Goal: Task Accomplishment & Management: Use online tool/utility

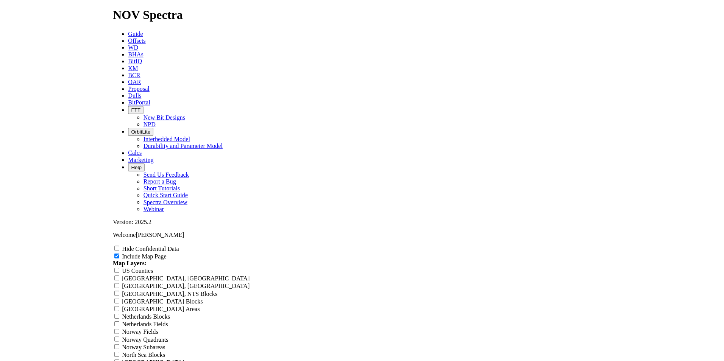
scroll to position [1098, 0]
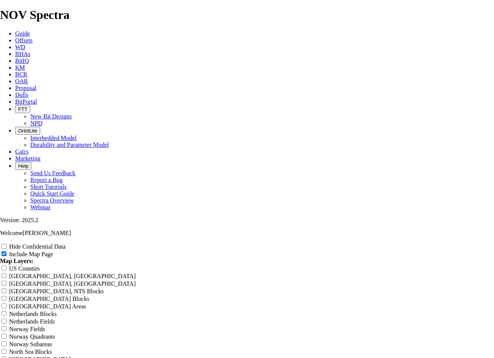
click at [15, 37] on icon at bounding box center [15, 40] width 0 height 6
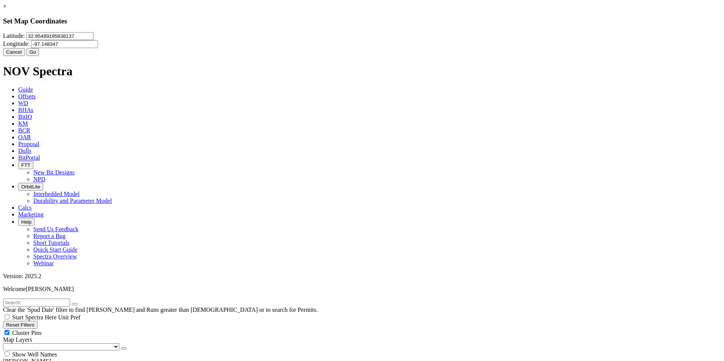
click at [94, 40] on input "32.95489195838137" at bounding box center [60, 36] width 67 height 8
click at [39, 56] on button "Go" at bounding box center [33, 52] width 13 height 8
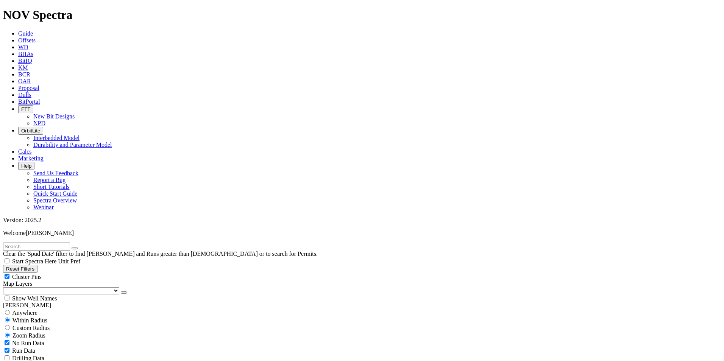
click at [70, 243] on input "text" at bounding box center [36, 247] width 67 height 8
type input "[PERSON_NAME]"
click at [50, 325] on span "Custom Radius" at bounding box center [30, 328] width 37 height 6
radio input "true"
radio input "false"
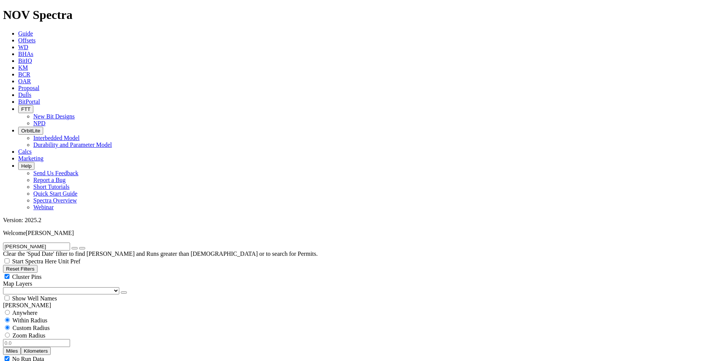
click at [52, 339] on div at bounding box center [362, 343] width 718 height 8
click at [55, 339] on input "number" at bounding box center [36, 343] width 67 height 8
type input "5"
click at [75, 248] on icon "button" at bounding box center [75, 248] width 0 height 0
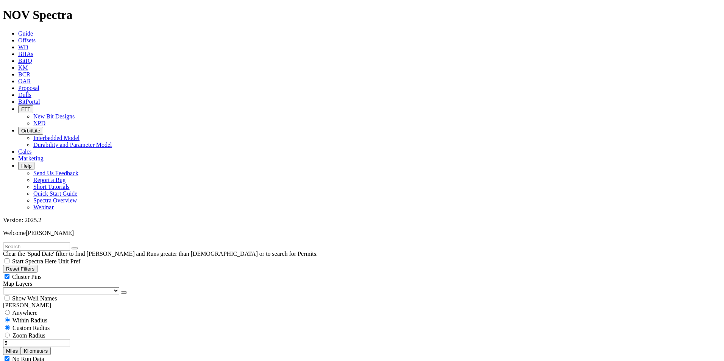
select select "17.5"
checkbox input "false"
select select "? number:17.5 ?"
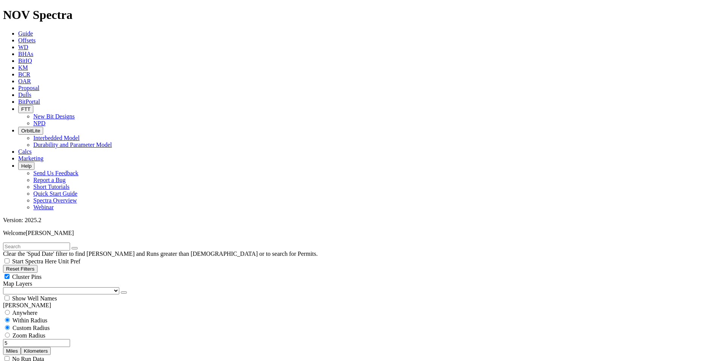
scroll to position [76, 0]
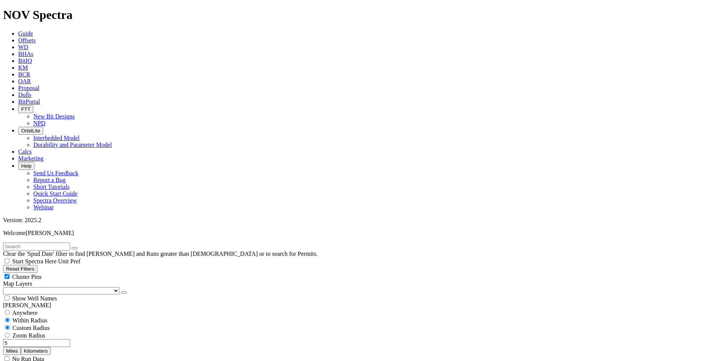
scroll to position [152, 0]
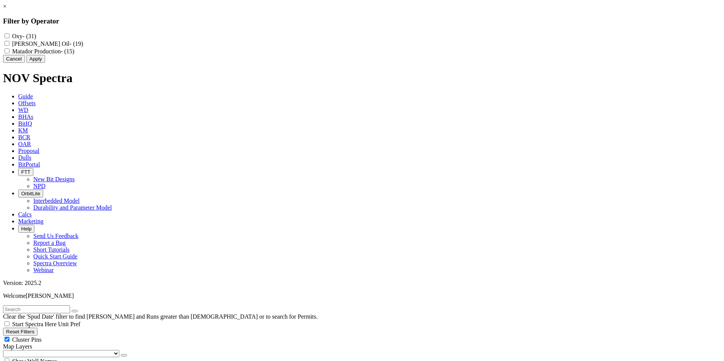
click at [74, 55] on label "Matador Production - (15)" at bounding box center [43, 51] width 62 height 6
click at [9, 53] on Production "Matador Production - (15)" at bounding box center [7, 50] width 5 height 5
checkbox Production "true"
click at [45, 63] on button "Apply" at bounding box center [36, 59] width 19 height 8
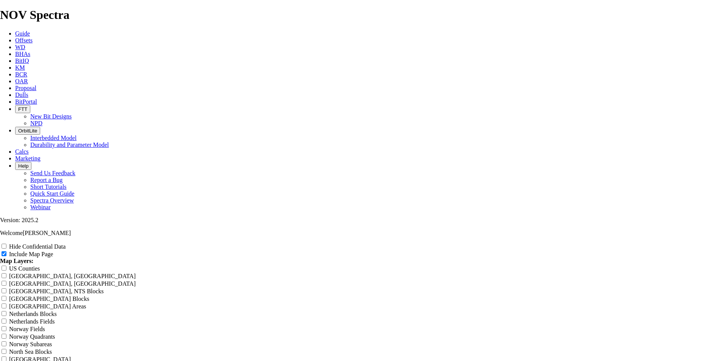
scroll to position [909, 0]
type input "1"
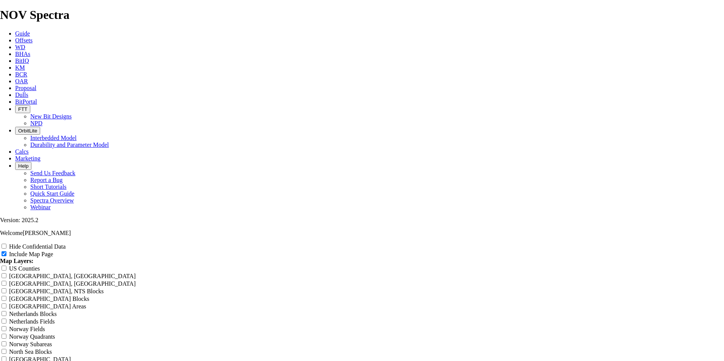
type input "1"
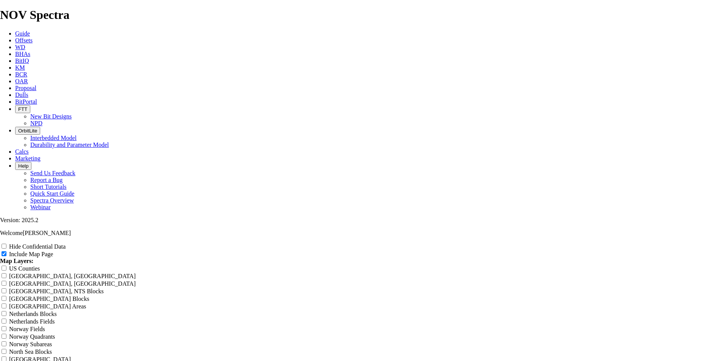
type input "17"
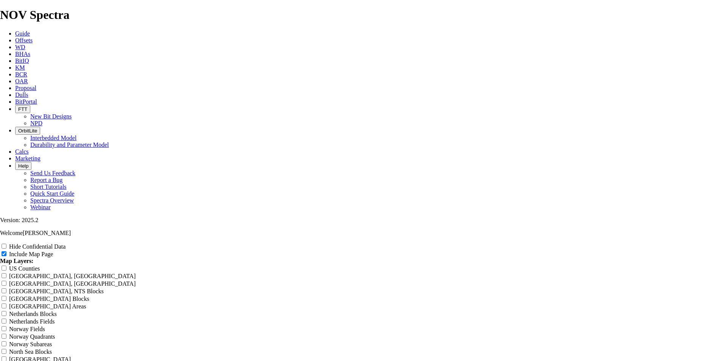
type input "17"
type input "17."
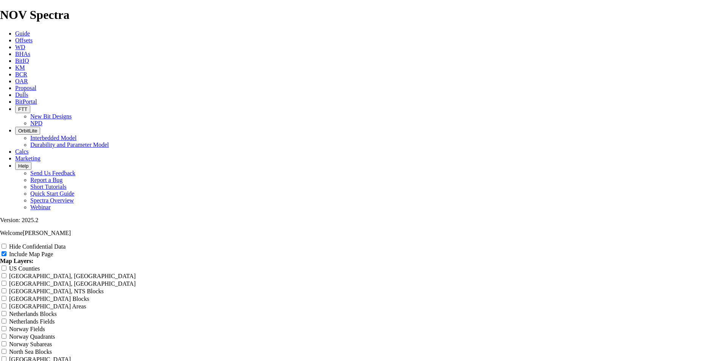
type input "17."
type input "17.5"
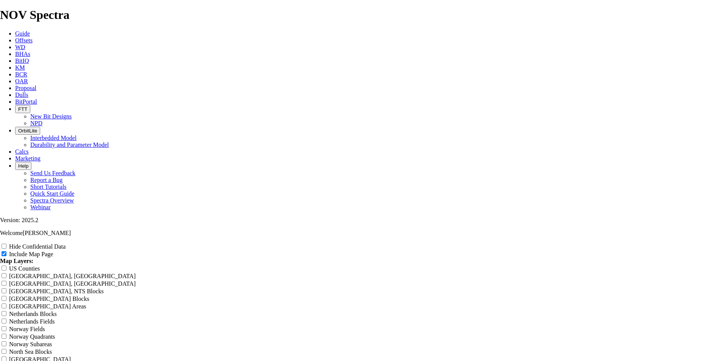
type input "17.5"
type input "17.5""
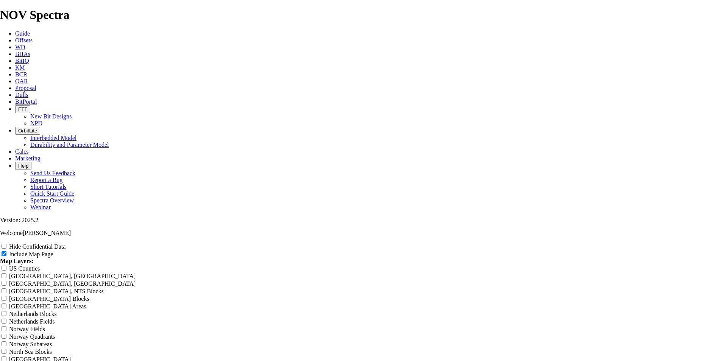
type input "17.5""
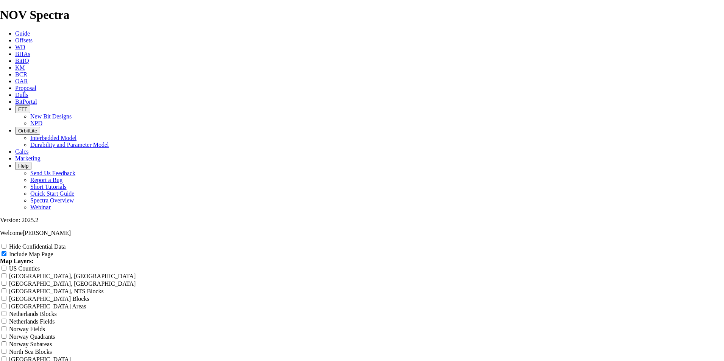
type input "17.5""
type input "17.5" N"
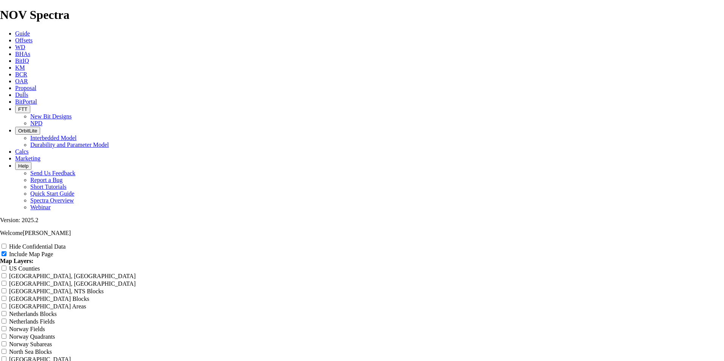
type input "17.5" N"
type input "17.5" Ni"
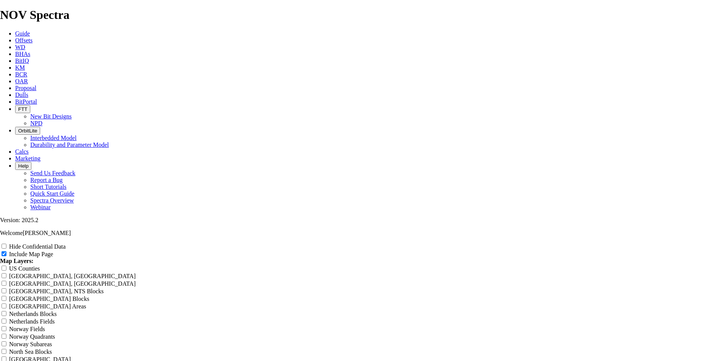
type input "17.5" Ni"
type input "17.5" Nin"
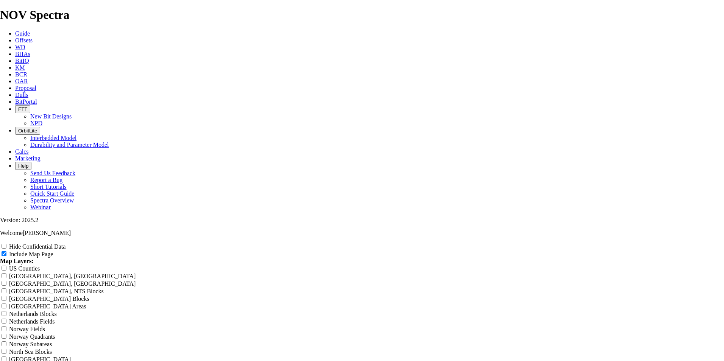
type input "17.5" Nin"
type input "17.5" [PERSON_NAME]"
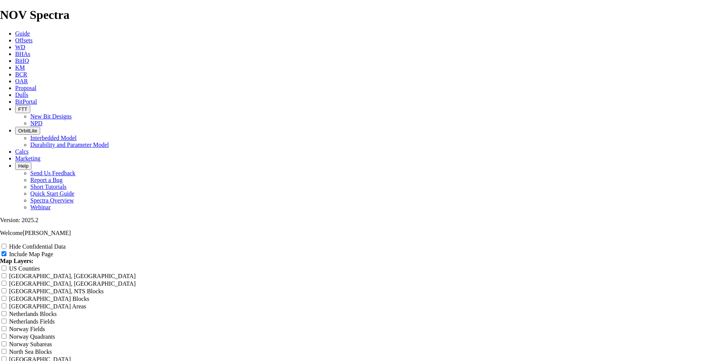
type input "17.5" [PERSON_NAME]"
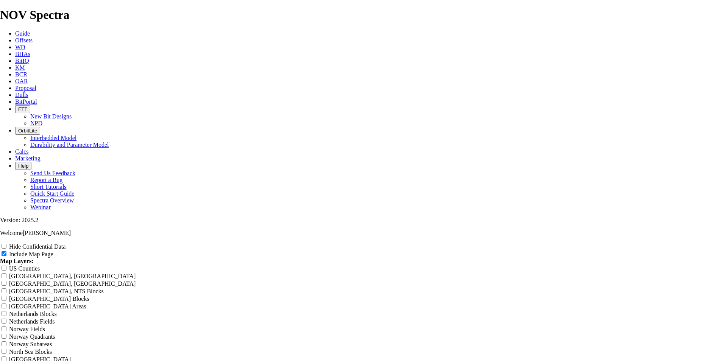
type input "17.5" [PERSON_NAME]"
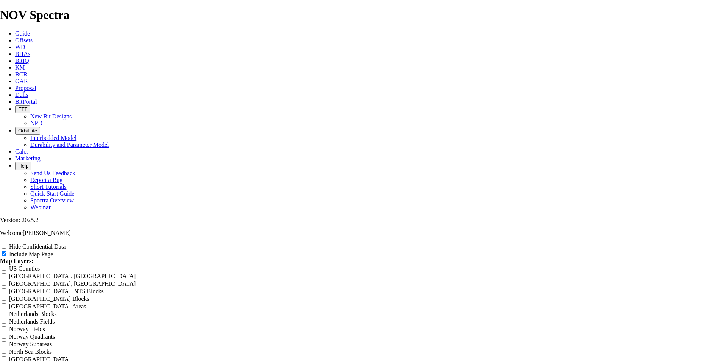
type input "17.5" [PERSON_NAME]"
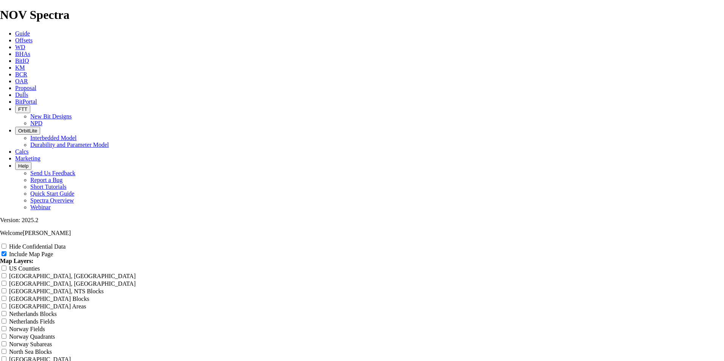
type input "17.5" [PERSON_NAME]"
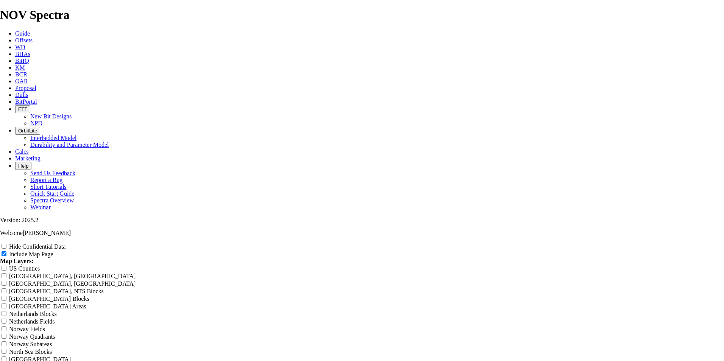
type input "17.5" [PERSON_NAME]"
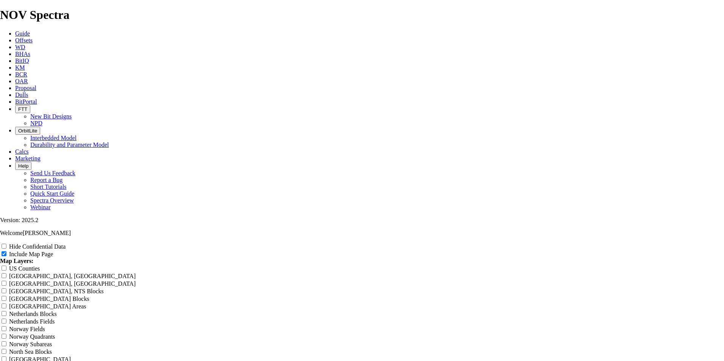
type input "17.5" [PERSON_NAME]"
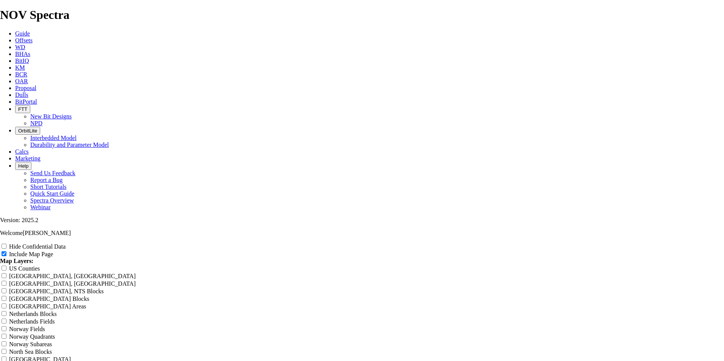
type input "17.5" [PERSON_NAME]"
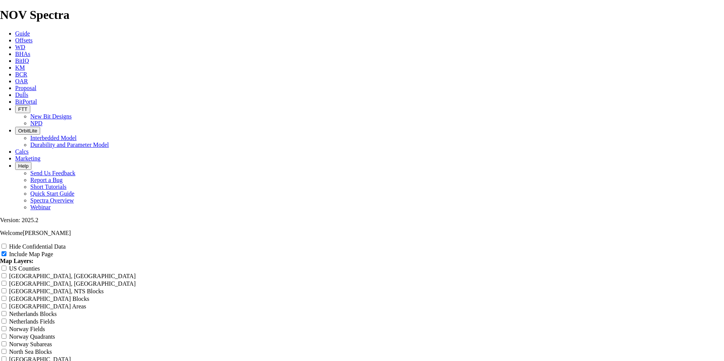
type input "17.5" [PERSON_NAME]"
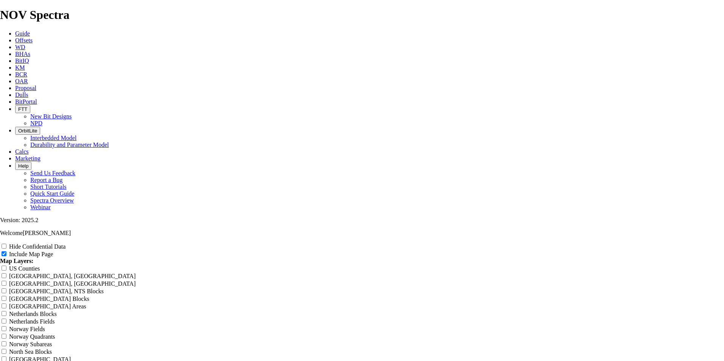
type input "17.5" [PERSON_NAME]"
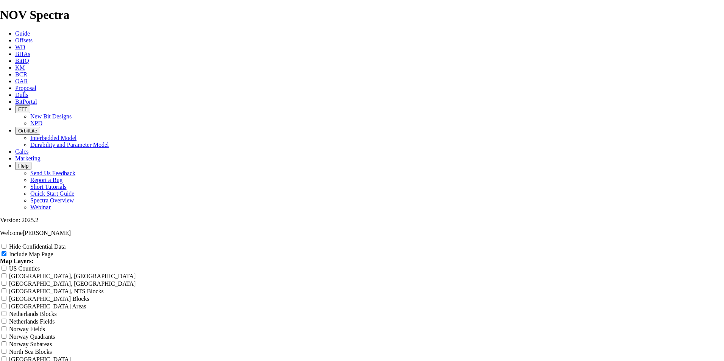
type input "17.5" [PERSON_NAME]"
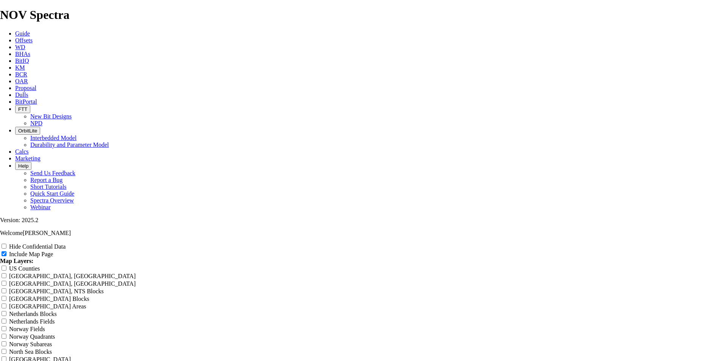
type input "17.5" [PERSON_NAME]"
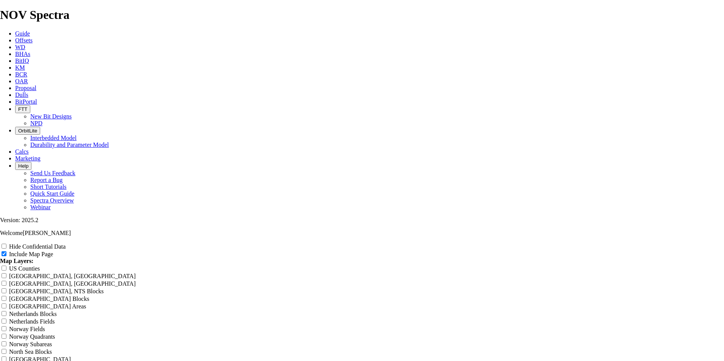
type input "17.5" [PERSON_NAME] Of"
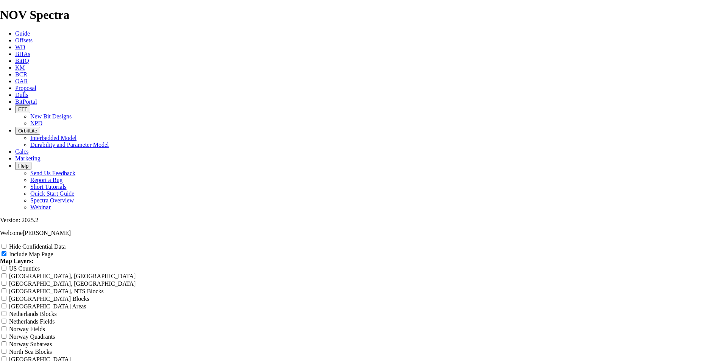
type input "17.5" [PERSON_NAME] Of"
type input "17.5" [PERSON_NAME] Off"
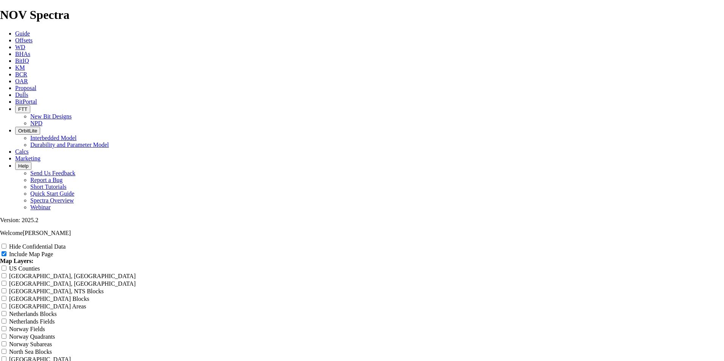
type input "17.5" [PERSON_NAME] Off"
type input "17.5" [PERSON_NAME] Offs"
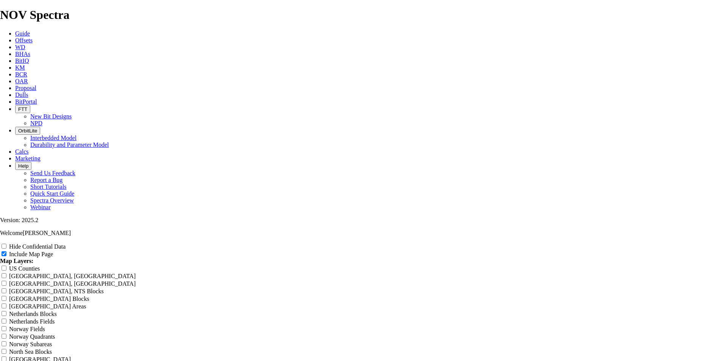
type input "17.5" [PERSON_NAME] Offs"
type input "17.5" [PERSON_NAME] Offse"
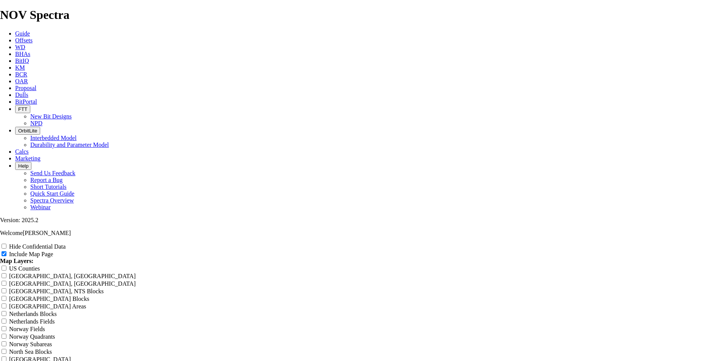
type input "17.5" [PERSON_NAME] Offse"
type input "17.5" [PERSON_NAME] Offset"
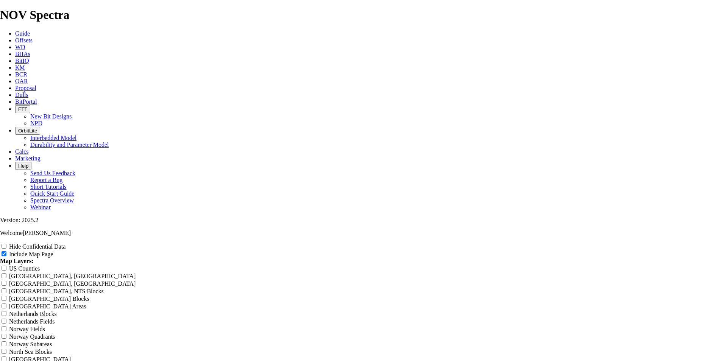
type input "17.5" [PERSON_NAME] Offset"
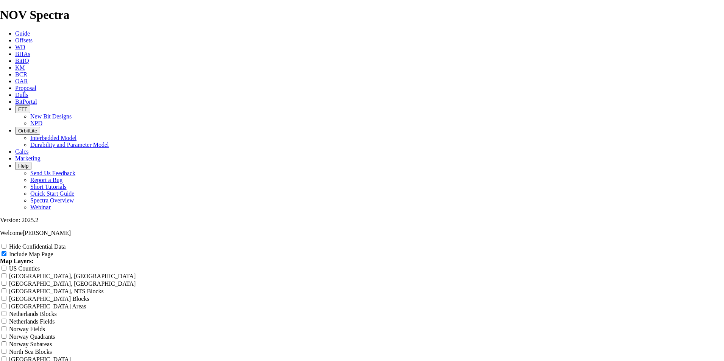
type input "17.5" [PERSON_NAME] Offsets"
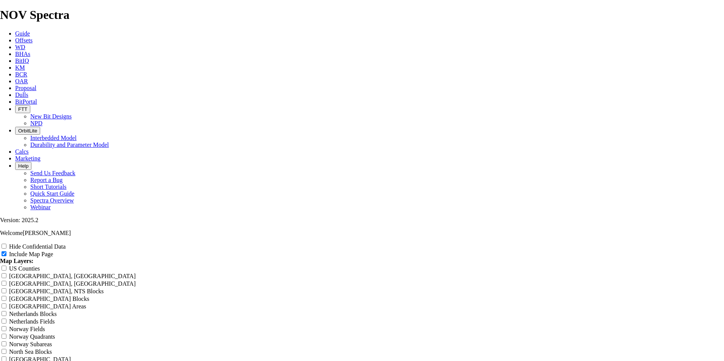
type input "17.5" [PERSON_NAME] Offsets"
type input "17.5" 2Nina [PERSON_NAME] Offsets"
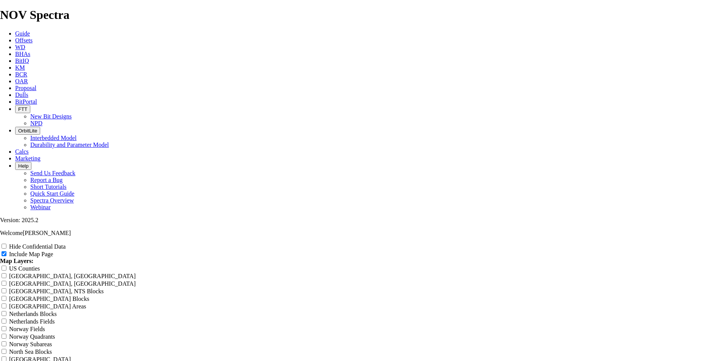
type input "17.5" 2Nina [PERSON_NAME] Offsets"
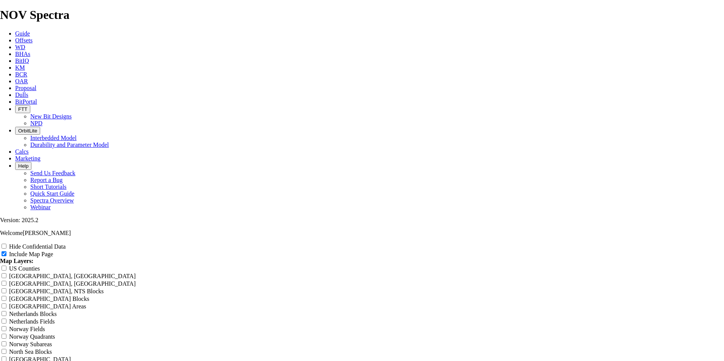
type input "17.5" 29Nina [PERSON_NAME] Offsets"
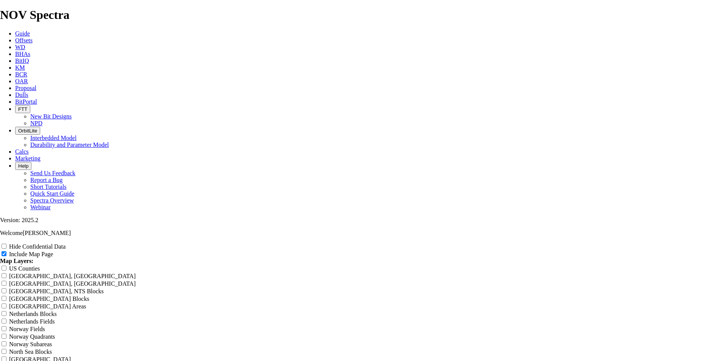
type input "17.5" 29Nina [PERSON_NAME] Offsets"
type input "17.5" 298Nina [PERSON_NAME] Offsets"
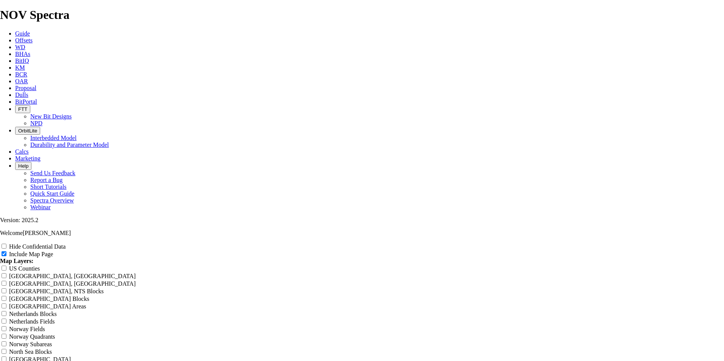
type input "17.5" 298Nina [PERSON_NAME] Offsets"
type input "17.5" 298 [PERSON_NAME] Offsets"
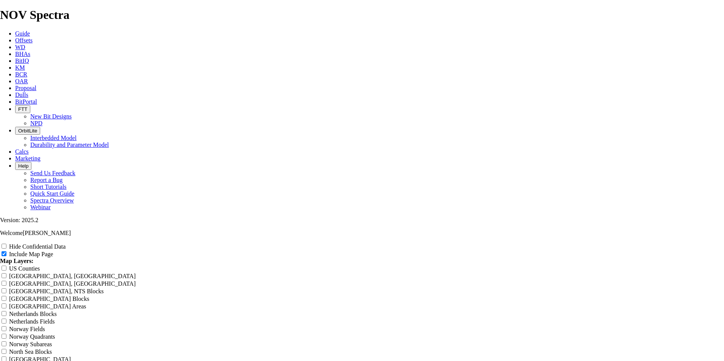
type input "17.5" 298 [PERSON_NAME] Offsets"
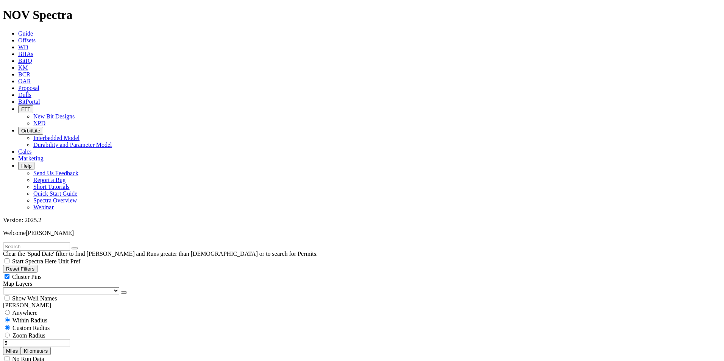
scroll to position [265, 0]
select select "? number:12.25 ?"
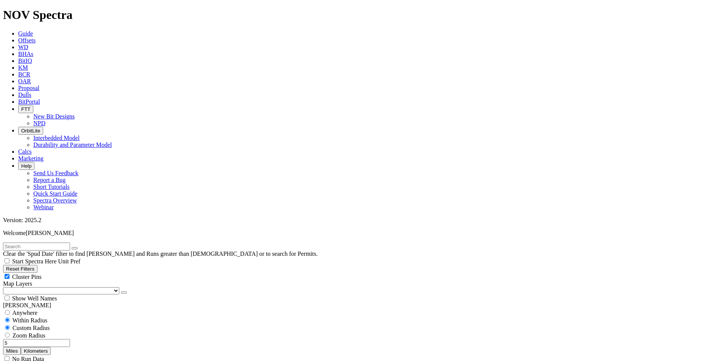
scroll to position [266, 0]
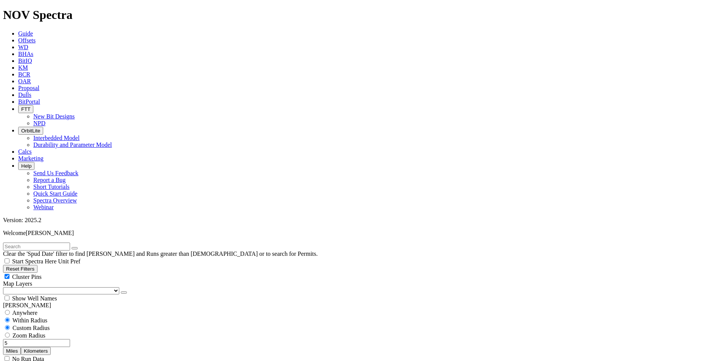
scroll to position [114, 0]
select select
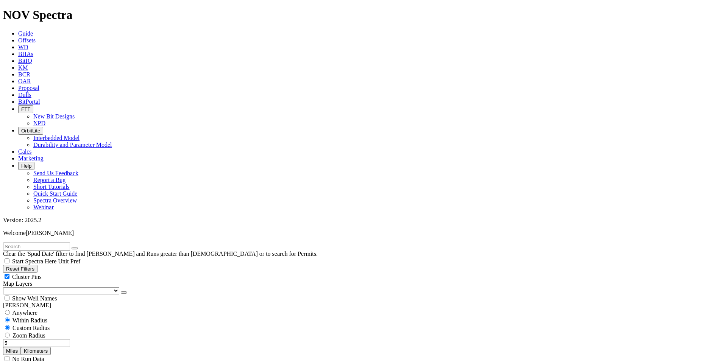
scroll to position [114, 0]
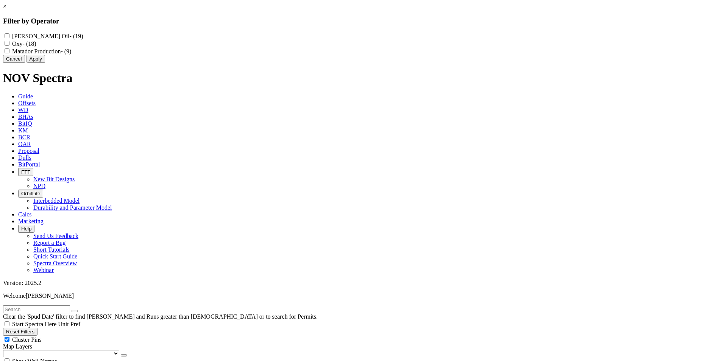
click at [71, 55] on label "Matador Production - (9)" at bounding box center [41, 51] width 59 height 6
click at [9, 53] on Production "Matador Production - (9)" at bounding box center [7, 50] width 5 height 5
checkbox Production "true"
click at [45, 63] on button "Apply" at bounding box center [36, 59] width 19 height 8
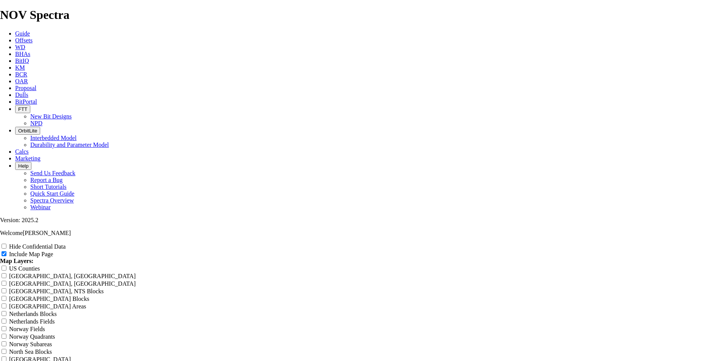
type input "12"
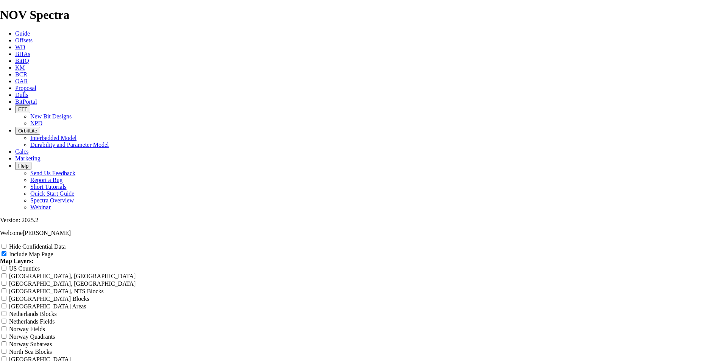
type input "12"
type input "12."
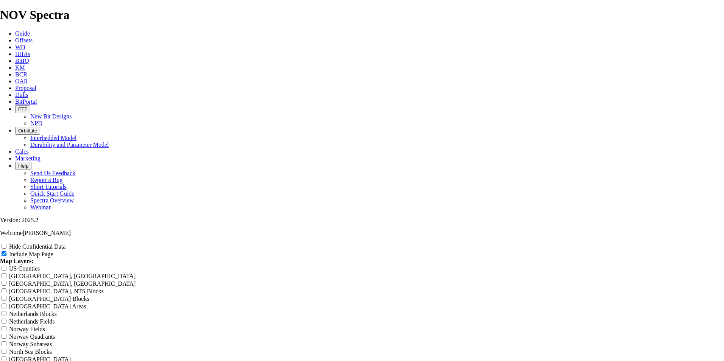
type input "12."
type input "12.2"
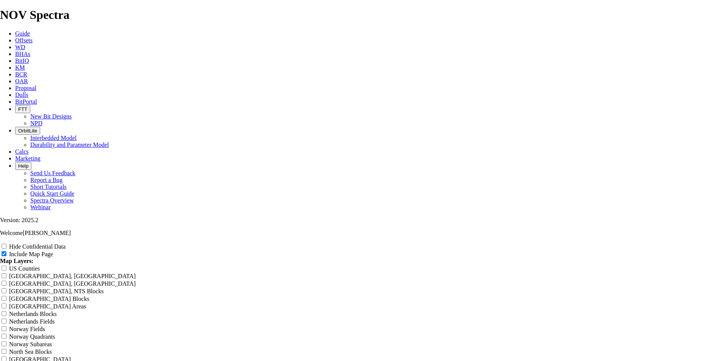
type input "12.2"
type input "12.28"
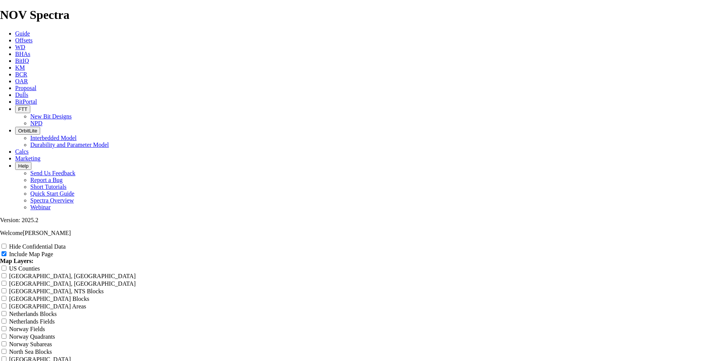
type input "12.28"
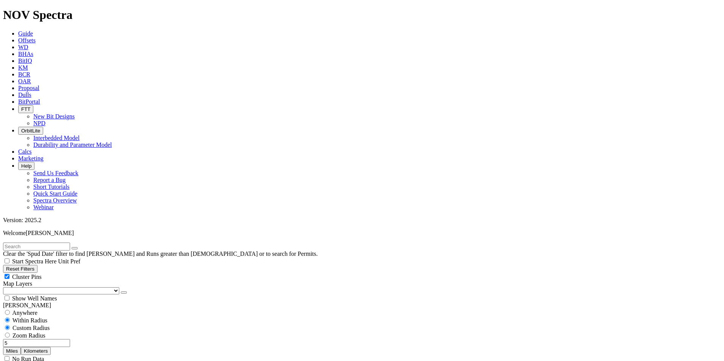
scroll to position [265, 0]
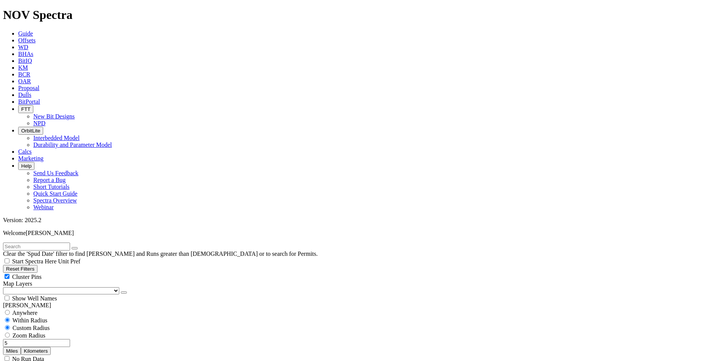
scroll to position [3589, 0]
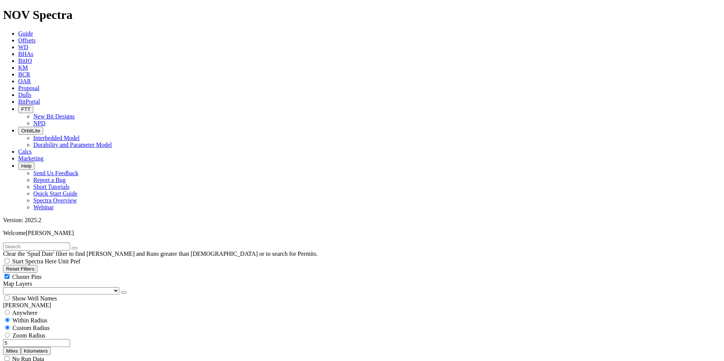
scroll to position [606, 0]
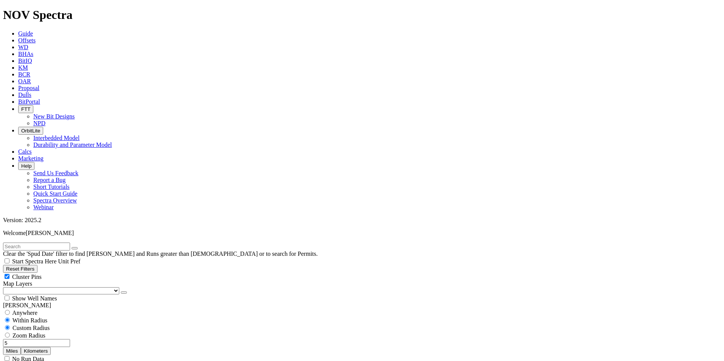
scroll to position [2753, 0]
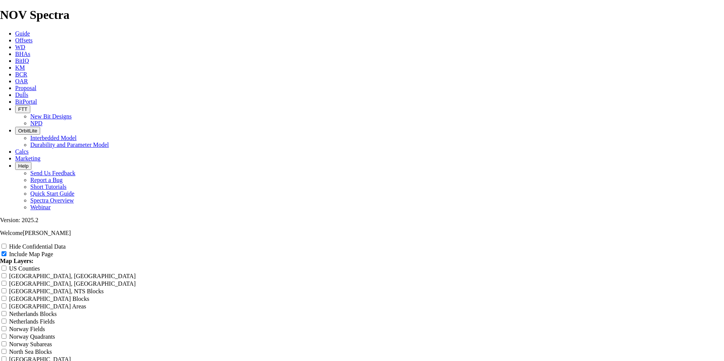
scroll to position [358, 0]
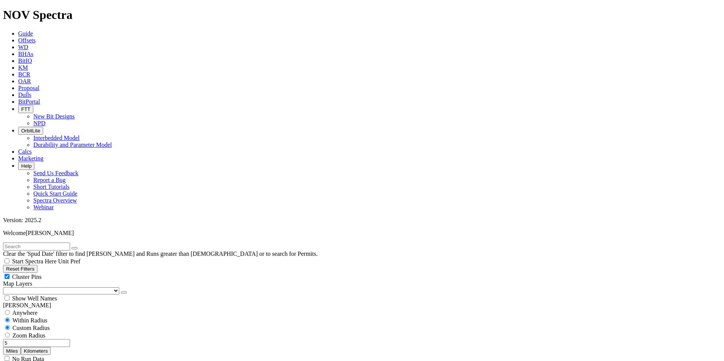
scroll to position [189, 0]
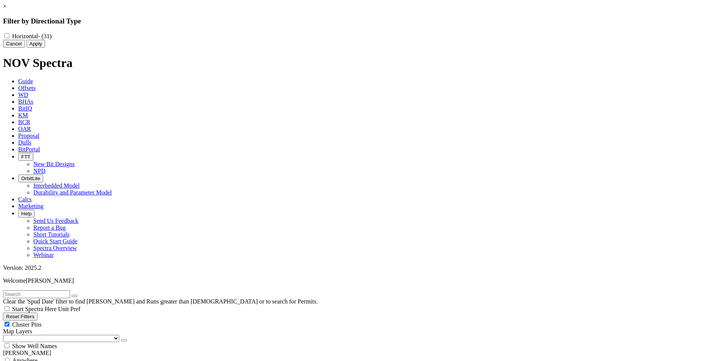
click at [120, 48] on div "× Filter by Directional Type Horizontal - (31) Cancel Apply" at bounding box center [362, 25] width 718 height 45
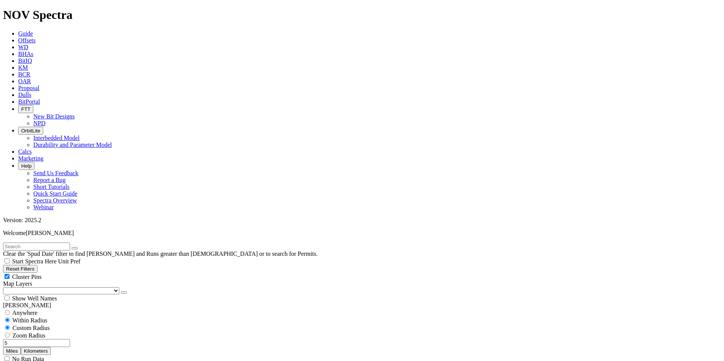
scroll to position [379, 0]
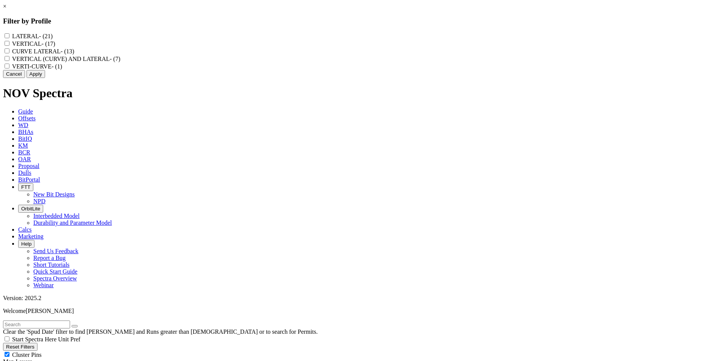
click at [55, 45] on label "VERTICAL - (17)" at bounding box center [33, 44] width 43 height 6
click at [9, 45] on input "VERTICAL - (17)" at bounding box center [7, 43] width 5 height 5
checkbox input "true"
click at [45, 78] on button "Apply" at bounding box center [36, 74] width 19 height 8
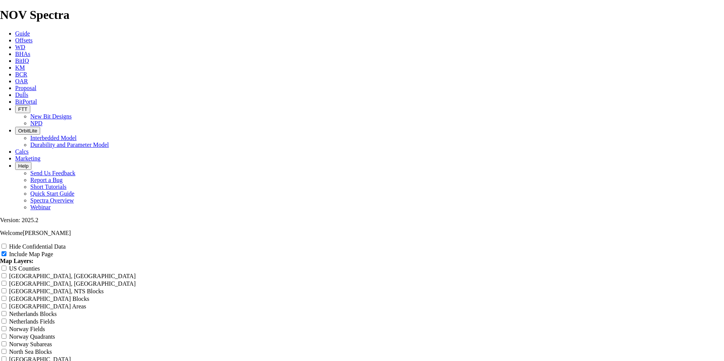
click at [658, 243] on div "Hide Confidential Data" at bounding box center [362, 247] width 724 height 8
click at [6, 244] on input "Hide Confidential Data" at bounding box center [4, 246] width 5 height 5
checkbox input "true"
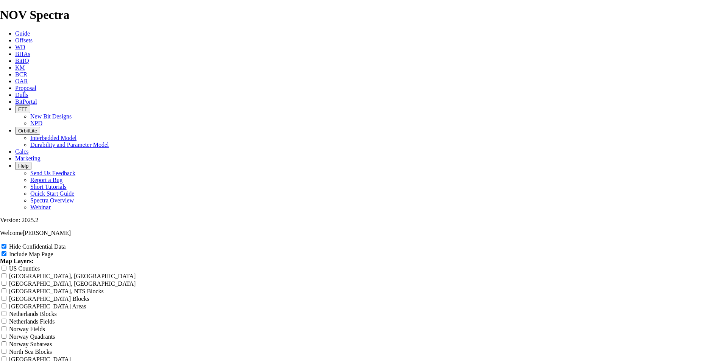
type input "7"
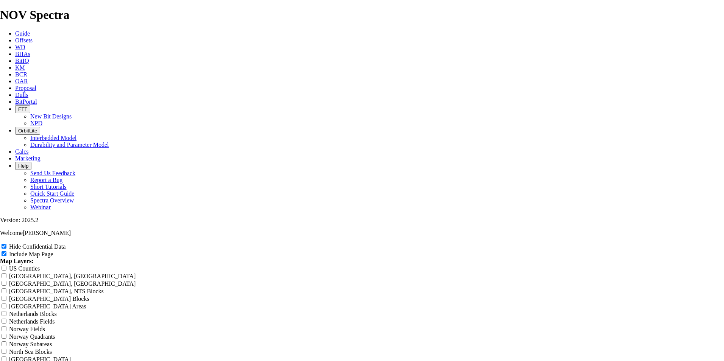
type input "7"
type input "7."
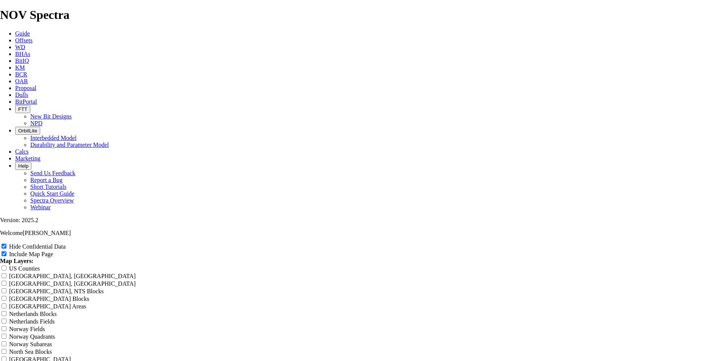
type input "7."
type input "7.8"
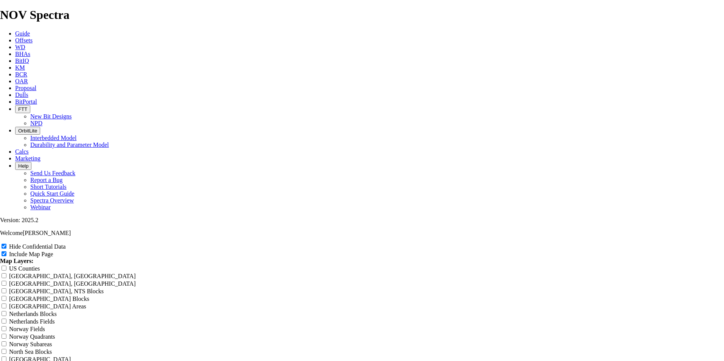
type input "7.8"
type input "7.87"
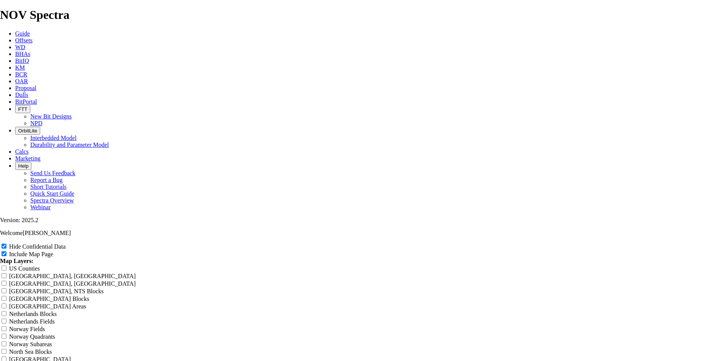
type input "7.87"
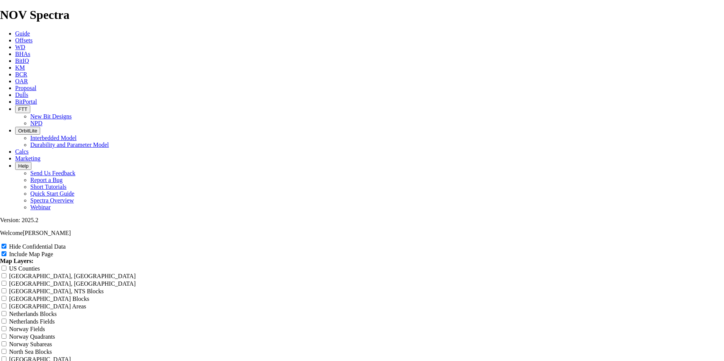
type input "7.875"
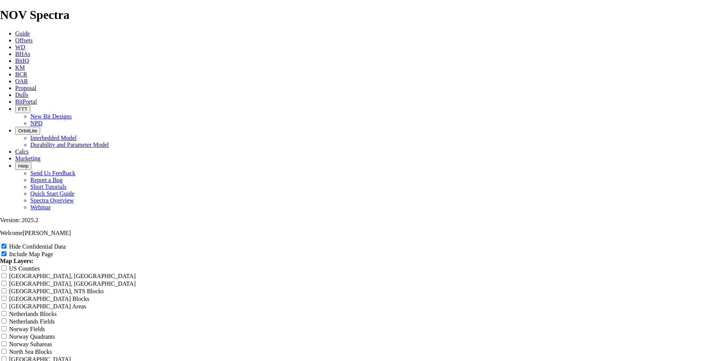
type input "7.875"
type input "7.875 2"
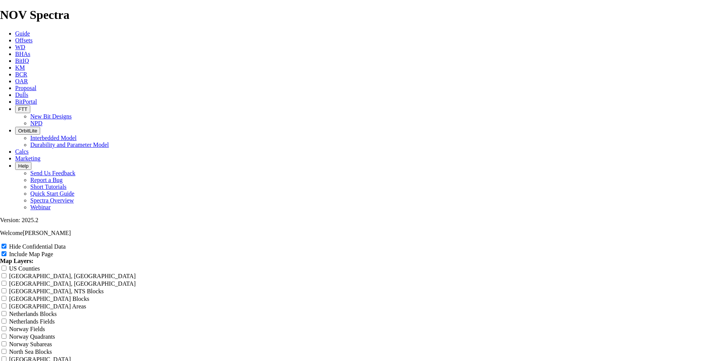
type input "7.875 2"
type input "7.875 29"
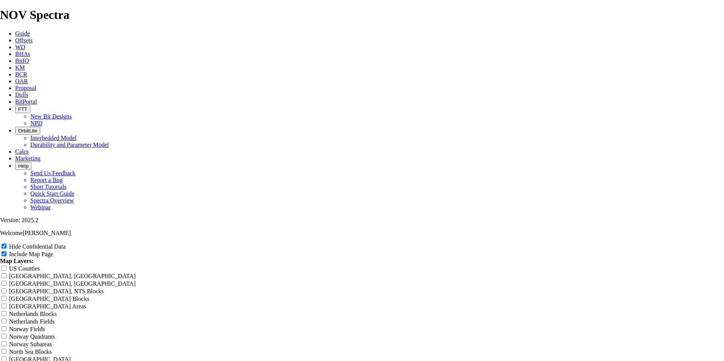
type input "7.875 29"
type input "7.875 298"
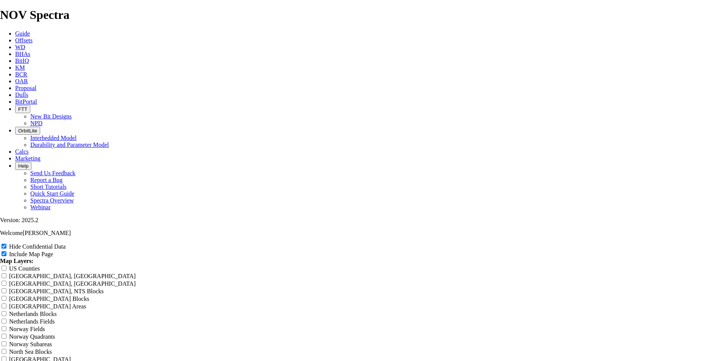
type input "7.875 298"
type input "7.875 298 N"
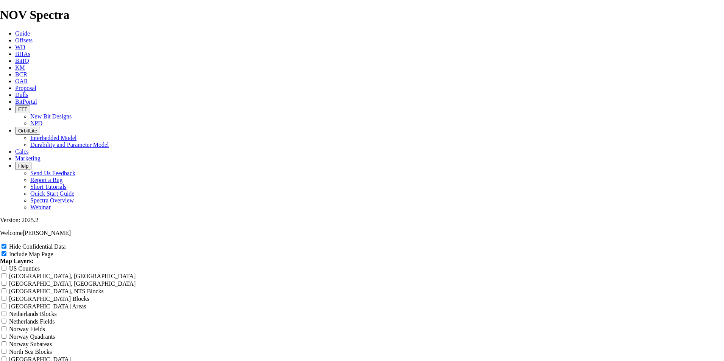
type input "7.875 298 N"
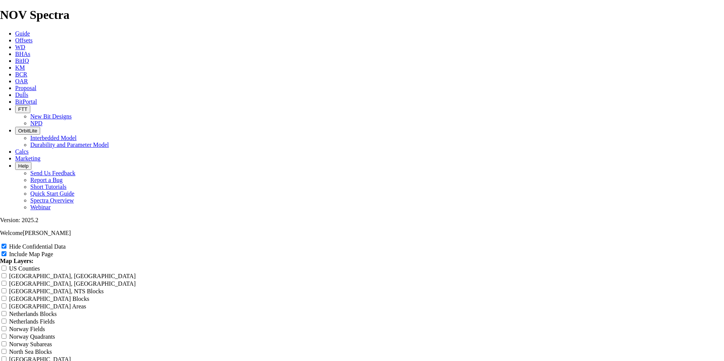
type input "7.875 298 Ni"
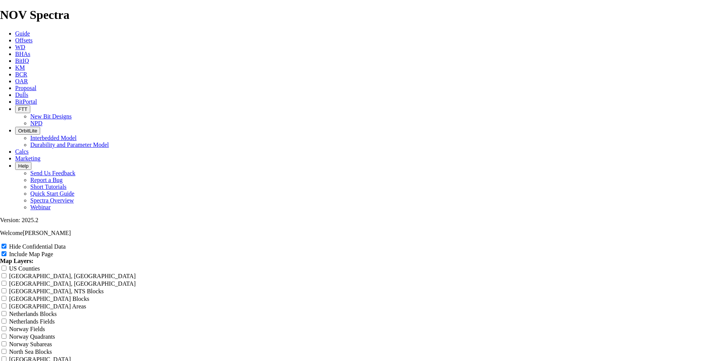
type input "7.875 298 Ni"
type input "7.875 298 Nin"
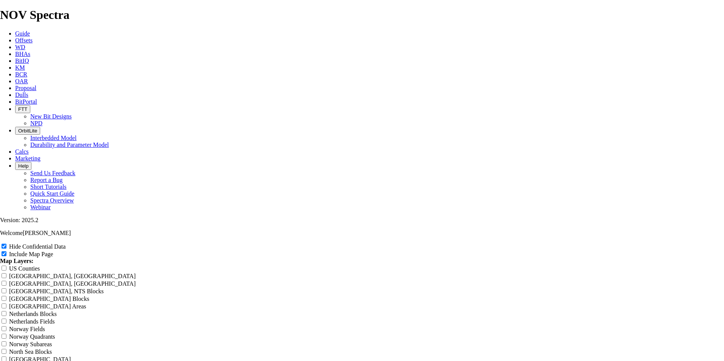
type input "7.875 298 Nin"
type input "7.875 298 Nina"
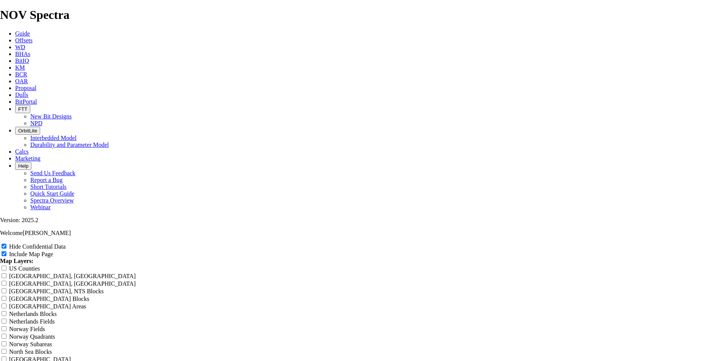
type input "7.875 298 Nina"
type input "7.875 298 Nina C"
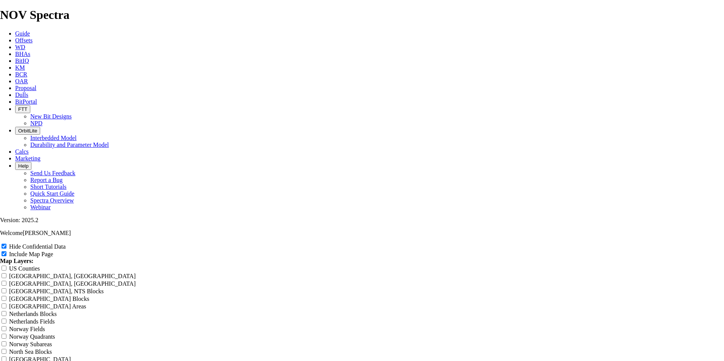
type input "7.875 298 Nina C"
type input "7.875 298 Nina Co"
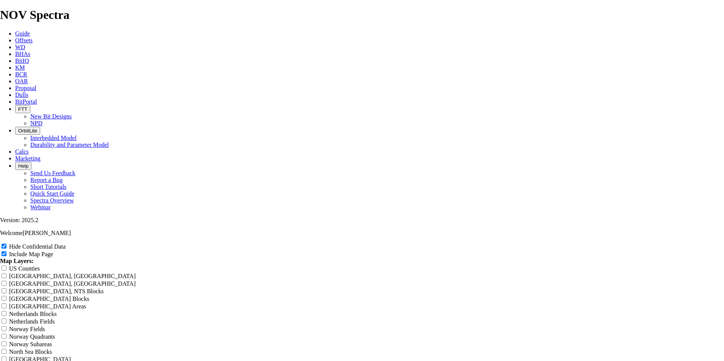
type input "7.875 298 Nina Co"
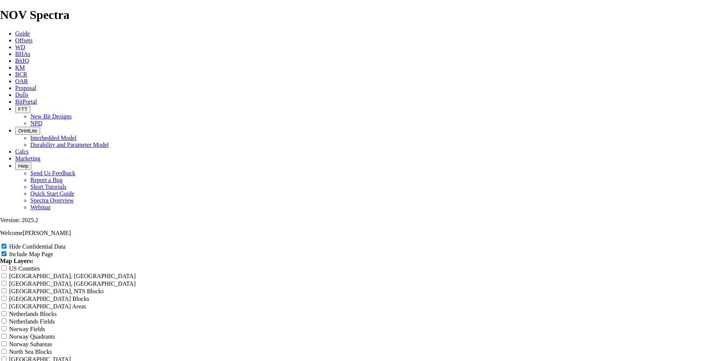
type input "7.875 298 Nina Cor"
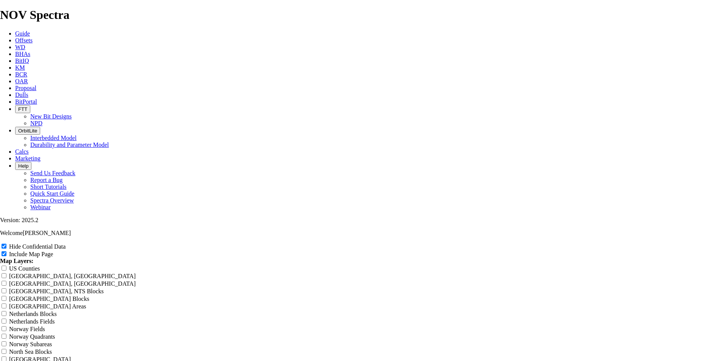
type input "7.875 298 Nina Cor"
type input "7.875 298 Nina Cort"
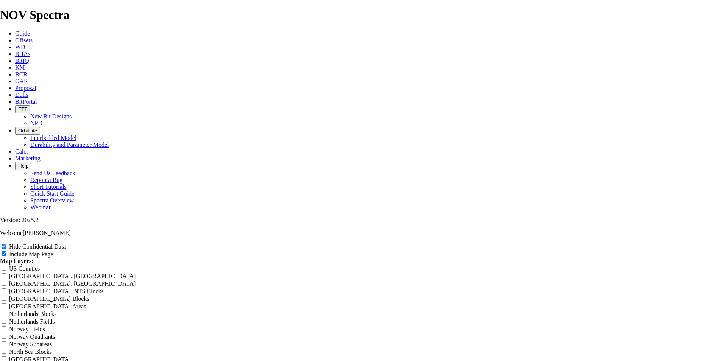
type input "7.875 298 Nina Cort"
type input "7.875 298 Nina Corte"
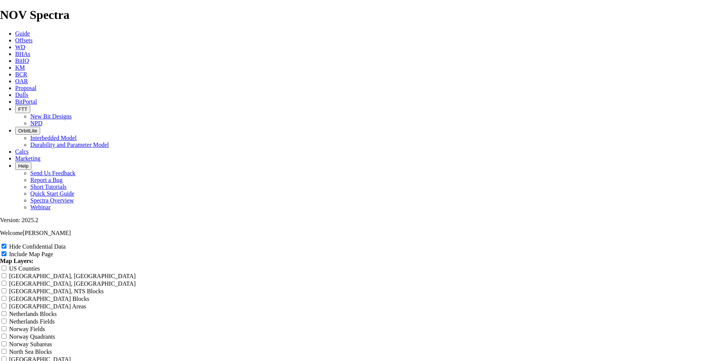
type input "7.875 298 Nina Corte"
type input "7.875 298 Nina Cortel"
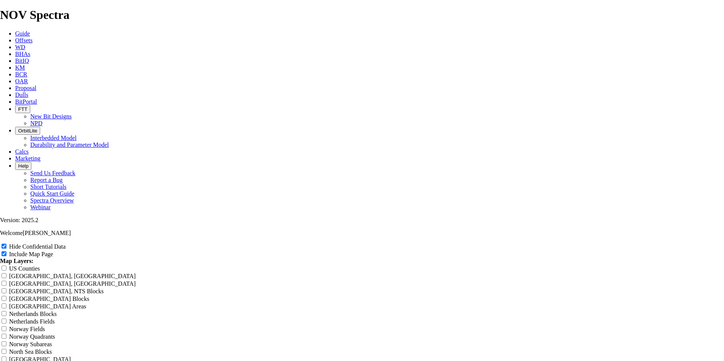
type input "7.875 298 Nina Cortel"
type input "7.875 298 Nina Cortell"
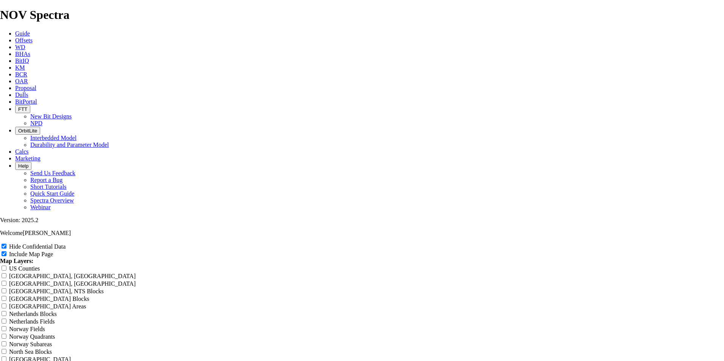
type input "7.875 298 Nina Cortell"
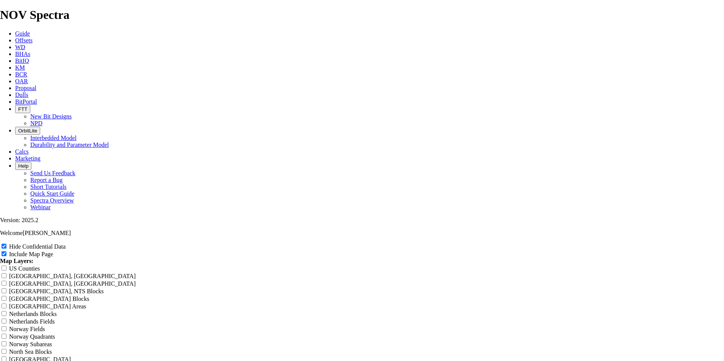
type input "7.875 298 Nina Cortell O"
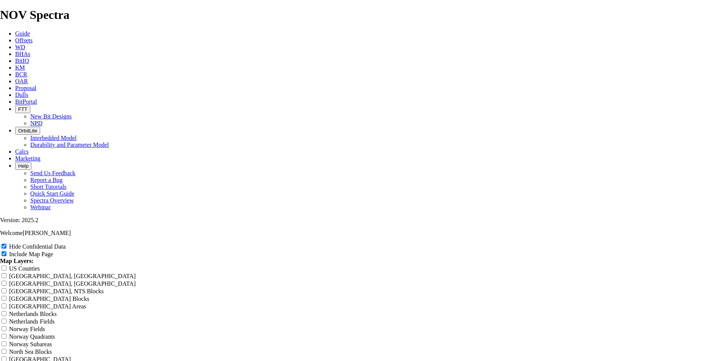
type input "7.875 298 Nina Cortell O"
type input "7.875 298 Nina Cortell Of"
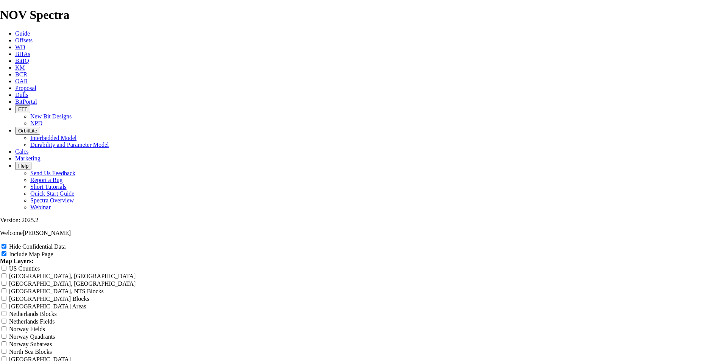
type input "7.875 298 Nina Cortell Of"
type input "7.875 298 Nina Cortell Off"
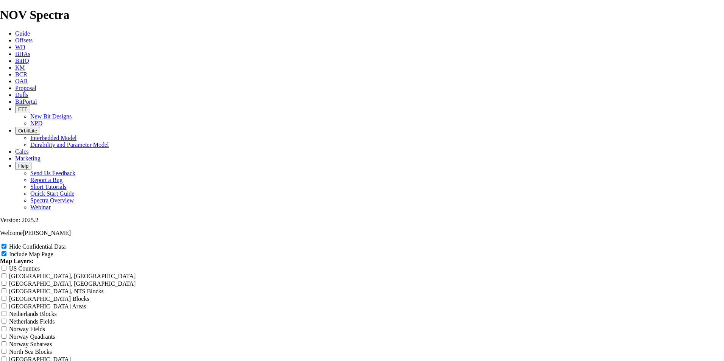
type input "7.875 298 Nina Cortell Off"
type input "7.875 298 Nina Cortell Offs"
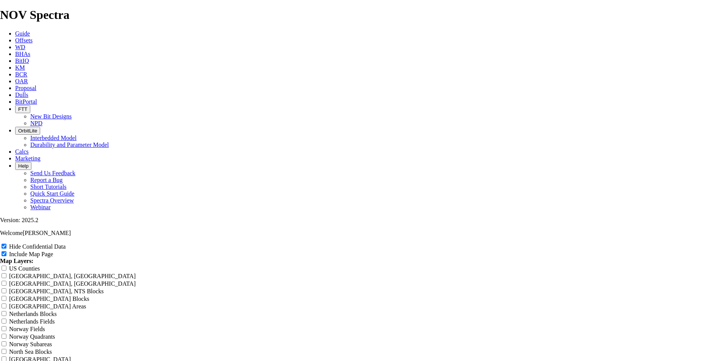
type input "7.875 298 Nina Cortell Offs"
type input "7.875 298 Nina Cortell Offse"
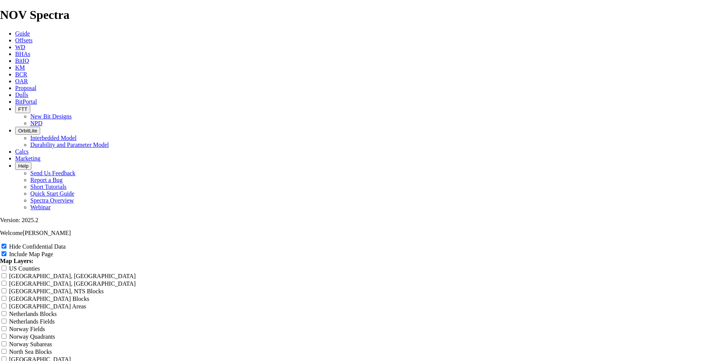
type input "7.875 298 Nina Cortell Offse"
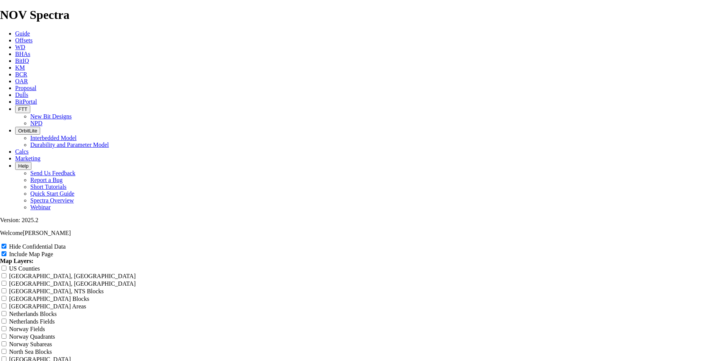
type input "7.875 298 Nina Cortell Offset"
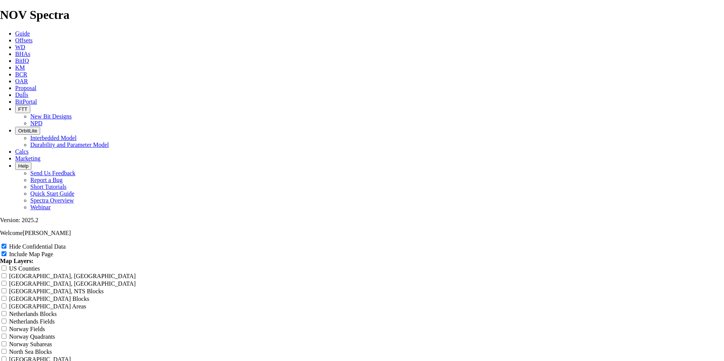
type input "7.875 298 Nina Cortell Offset"
type input "7.875 298 Nina Cortell Offsets"
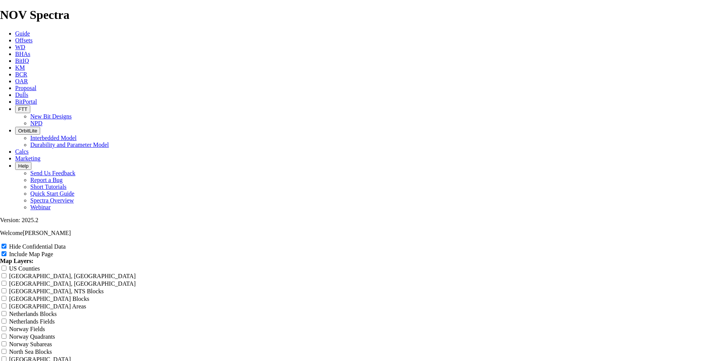
type input "7.875 298 Nina Cortell Offsets"
type input "7.875" 298 Nina Cortell Offsets"
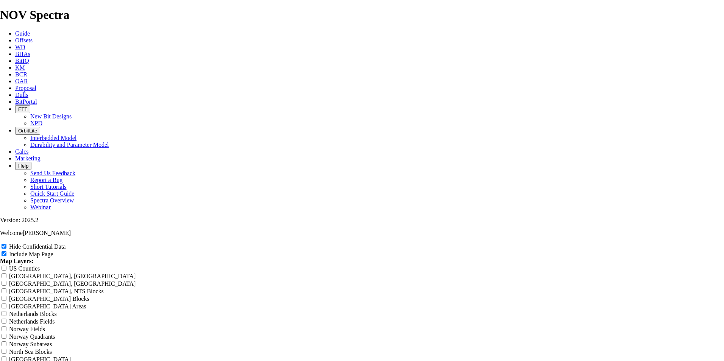
type input "7.875" 298 Nina Cortell Offsets"
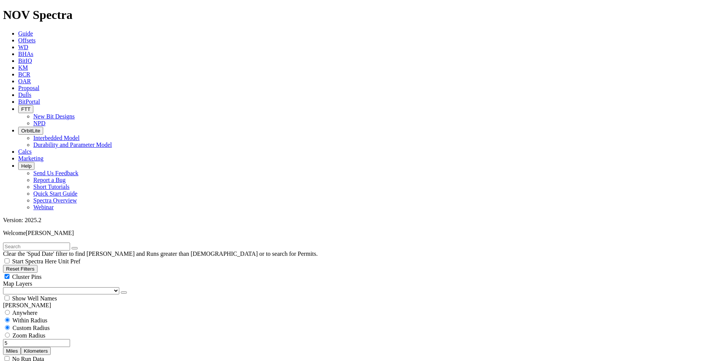
scroll to position [265, 0]
select select
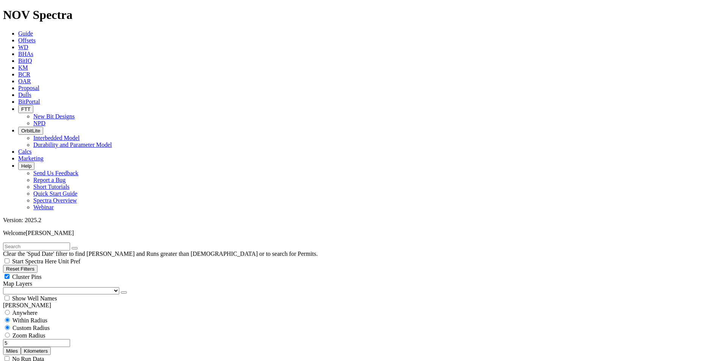
scroll to position [379, 0]
select select
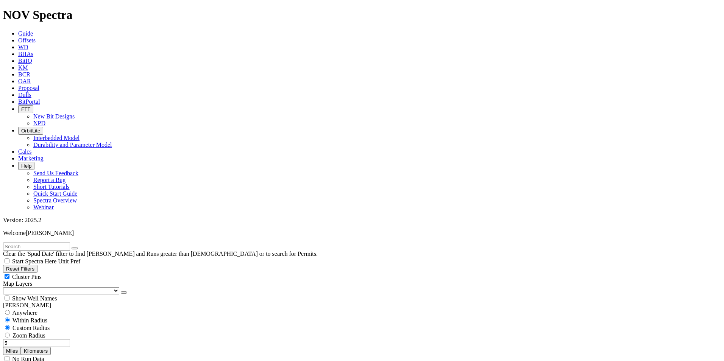
select select "? number:6.75 ?"
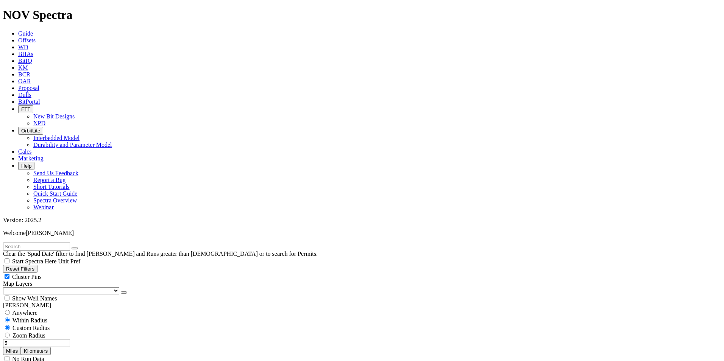
scroll to position [76, 0]
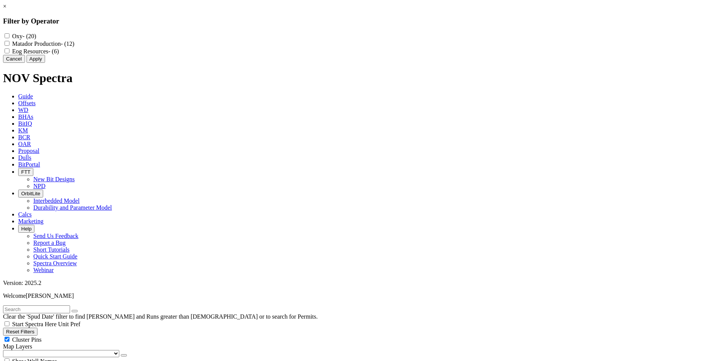
click at [74, 47] on label "Matador Production - (12)" at bounding box center [43, 44] width 62 height 6
click at [9, 46] on Production "Matador Production - (12)" at bounding box center [7, 43] width 5 height 5
checkbox Production "true"
click at [45, 63] on button "Apply" at bounding box center [36, 59] width 19 height 8
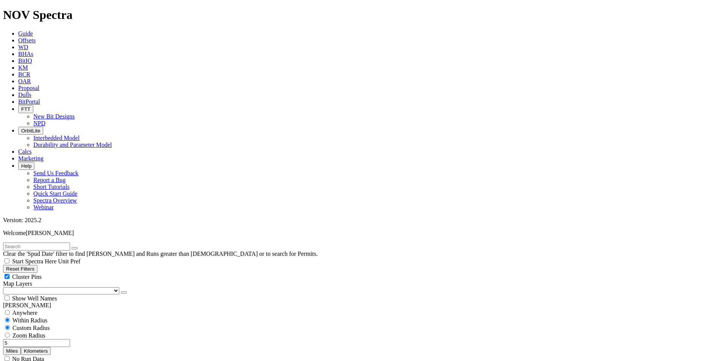
drag, startPoint x: 48, startPoint y: 144, endPoint x: 69, endPoint y: 141, distance: 21.0
click at [69, 339] on div "5 Miles Kilometers" at bounding box center [362, 347] width 718 height 16
type input "10"
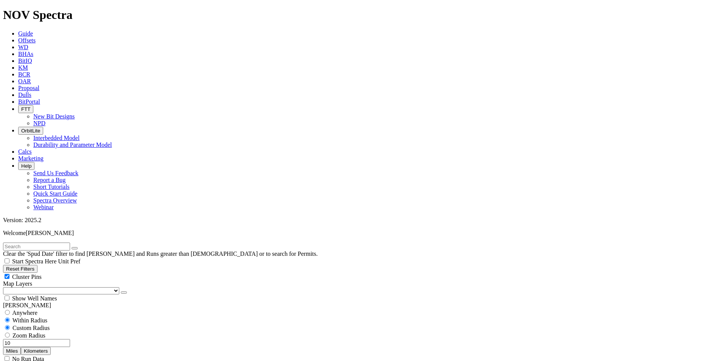
scroll to position [2126, 0]
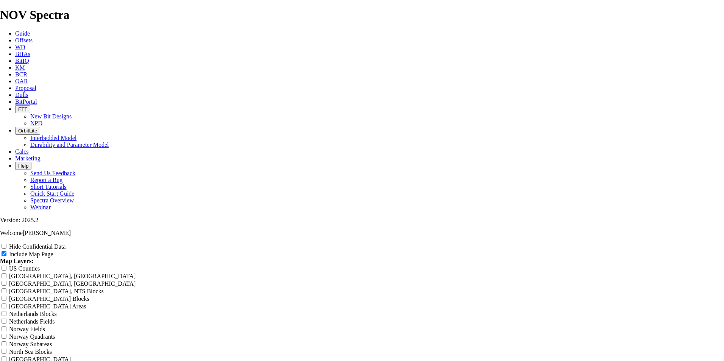
scroll to position [1212, 0]
